Goal: Task Accomplishment & Management: Complete application form

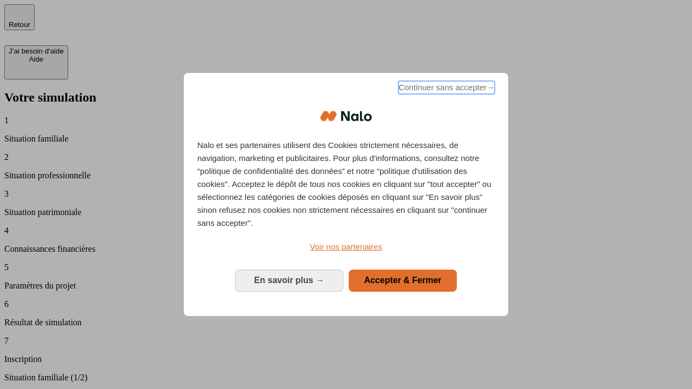
click at [445, 89] on span "Continuer sans accepter →" at bounding box center [446, 87] width 96 height 13
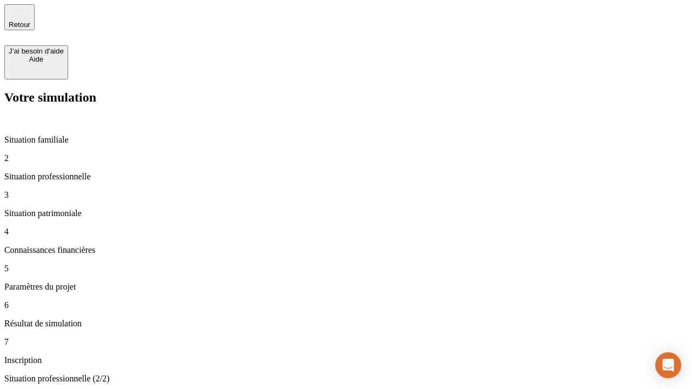
type input "70 000"
type input "1 000"
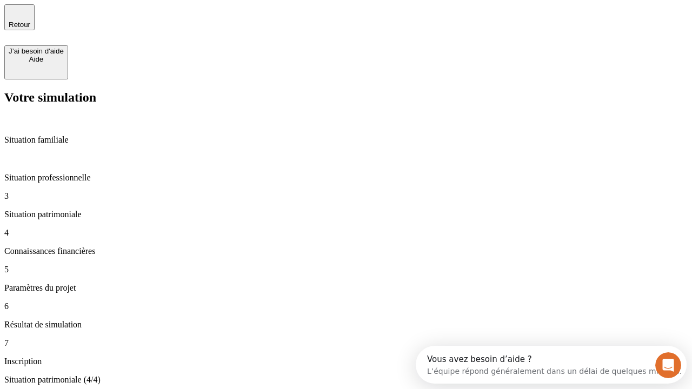
type input "800"
type input "6"
type input "400"
type input "3"
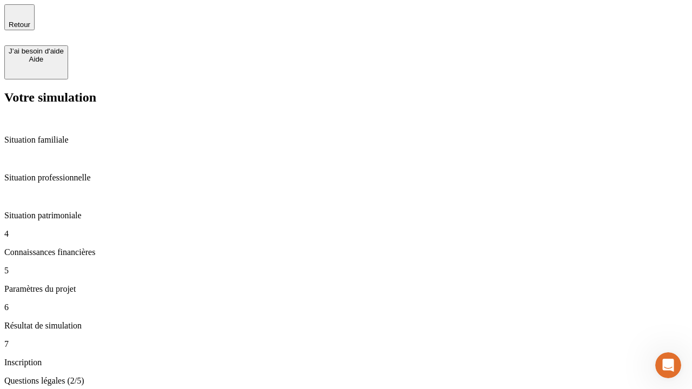
scroll to position [2, 0]
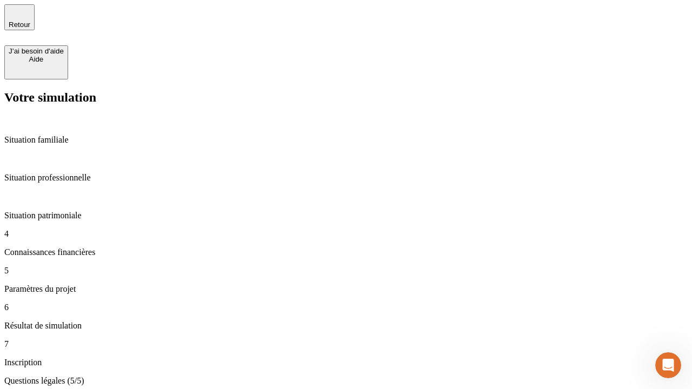
type input "35"
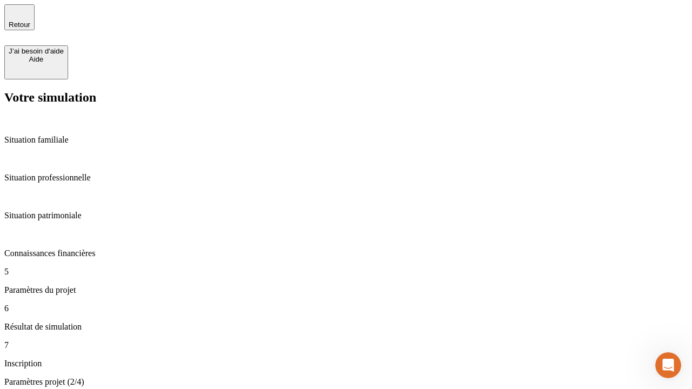
type input "500"
type input "640"
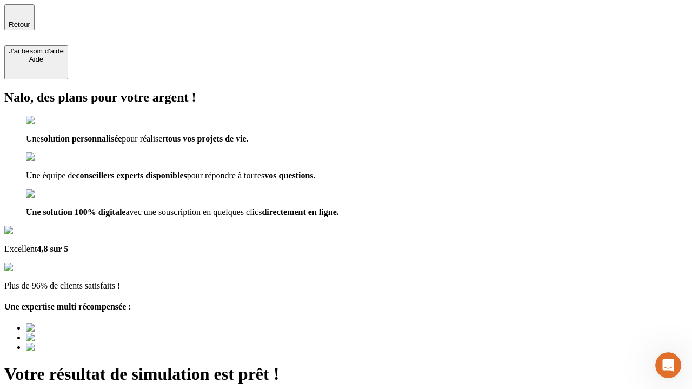
type input "[EMAIL_ADDRESS][DOMAIN_NAME]"
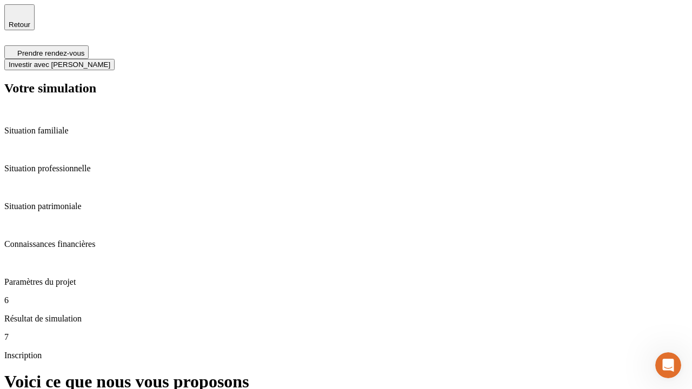
click at [110, 61] on span "Investir avec [PERSON_NAME]" at bounding box center [60, 65] width 102 height 8
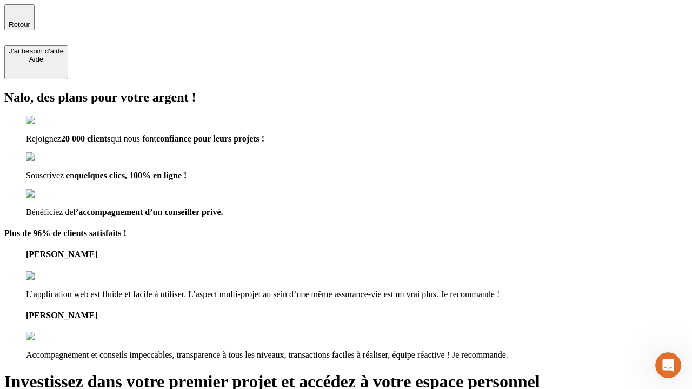
type input "[EMAIL_ADDRESS][DOMAIN_NAME]"
